Goal: Transaction & Acquisition: Purchase product/service

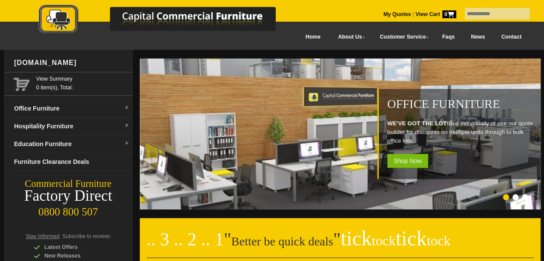
click at [489, 17] on input "text" at bounding box center [497, 14] width 65 height 12
type input "****"
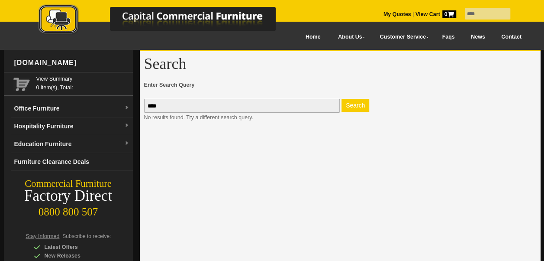
click at [360, 108] on button "Search" at bounding box center [356, 105] width 28 height 13
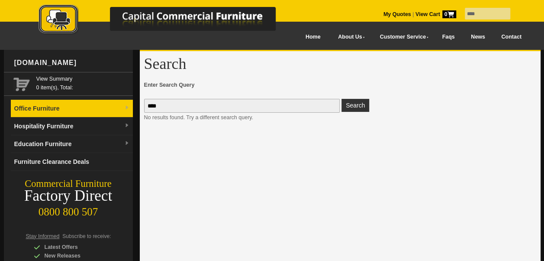
drag, startPoint x: 193, startPoint y: 106, endPoint x: 71, endPoint y: 116, distance: 122.6
click at [71, 116] on div "www.ccfnz.co.nz View Summary 0 item(s), Total: Office Furniture Boardroom Table…" at bounding box center [272, 218] width 537 height 336
type input "******"
click at [342, 99] on button "Search" at bounding box center [356, 105] width 28 height 13
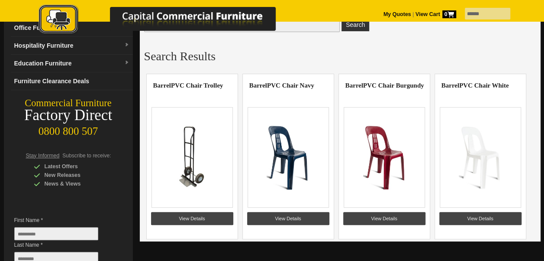
scroll to position [80, 0]
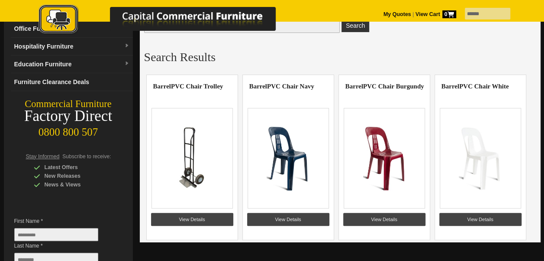
click at [295, 154] on img at bounding box center [288, 158] width 67 height 65
click at [282, 218] on link "View Details" at bounding box center [288, 219] width 82 height 13
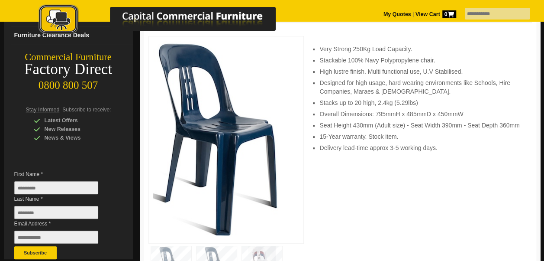
scroll to position [131, 0]
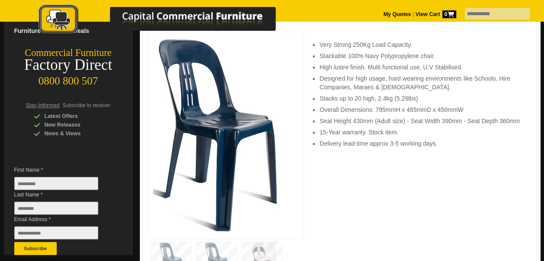
click at [365, 240] on div "Very Strong 250Kg Load Capacity. Stackable 100% Navy Polypropylene chair. High …" at bounding box center [421, 236] width 221 height 408
click at [303, 217] on div at bounding box center [227, 135] width 156 height 207
